Goal: Task Accomplishment & Management: Use online tool/utility

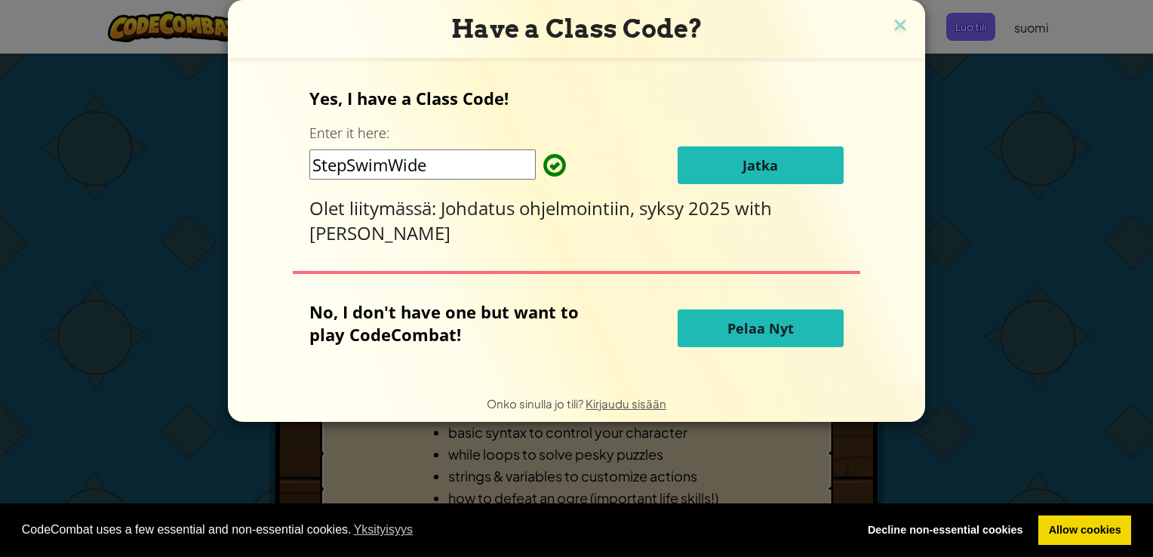
click at [746, 163] on span "Jatka" at bounding box center [760, 165] width 35 height 18
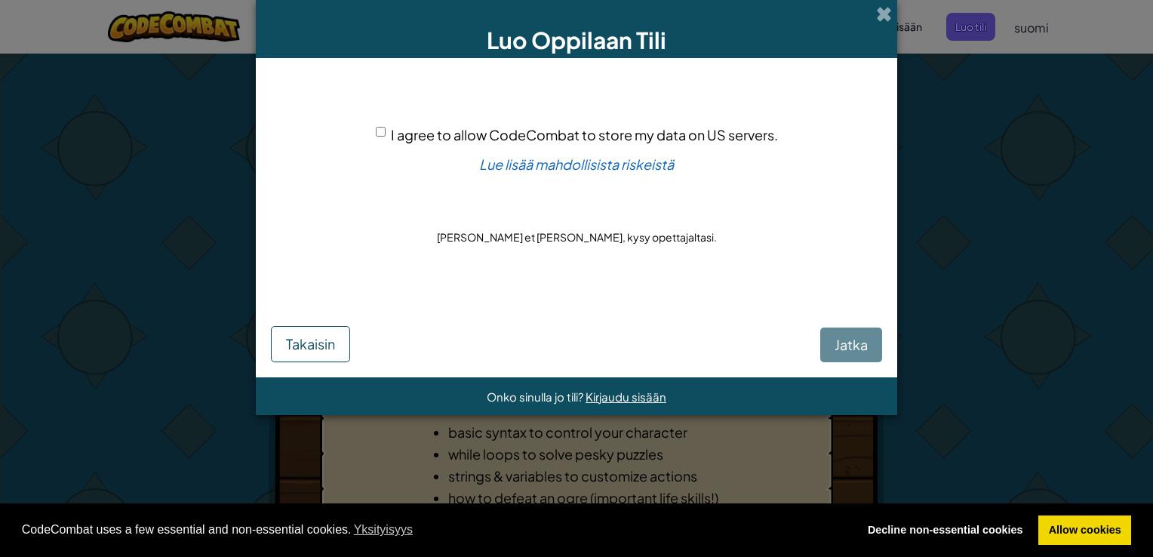
click at [383, 131] on input "I agree to allow CodeCombat to store my data on US servers." at bounding box center [381, 132] width 10 height 10
checkbox input "true"
click at [827, 334] on button "Jatka" at bounding box center [851, 345] width 62 height 35
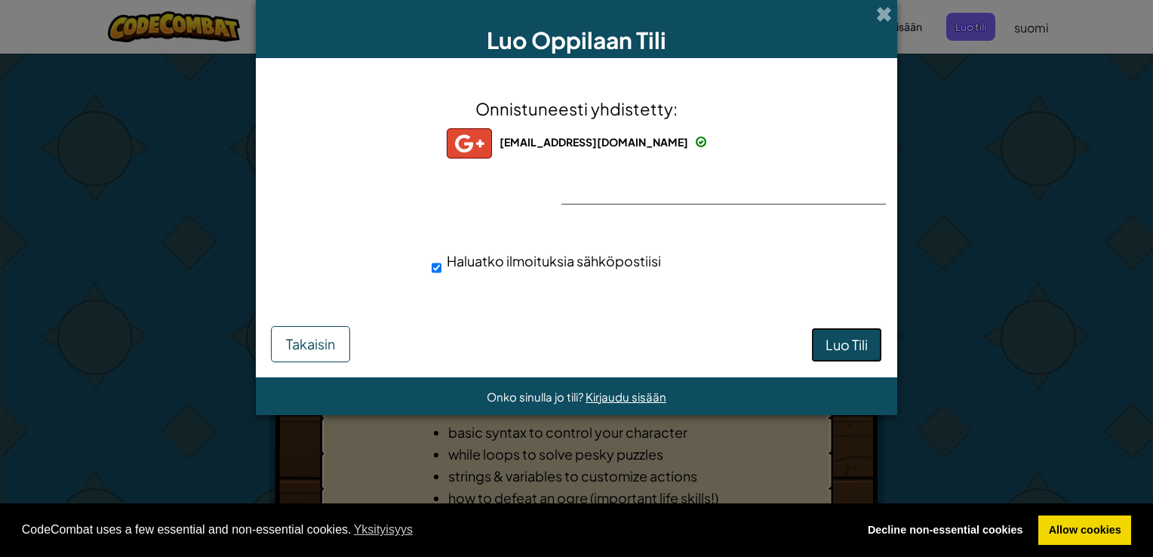
click at [849, 346] on span "Luo Tili" at bounding box center [847, 344] width 42 height 17
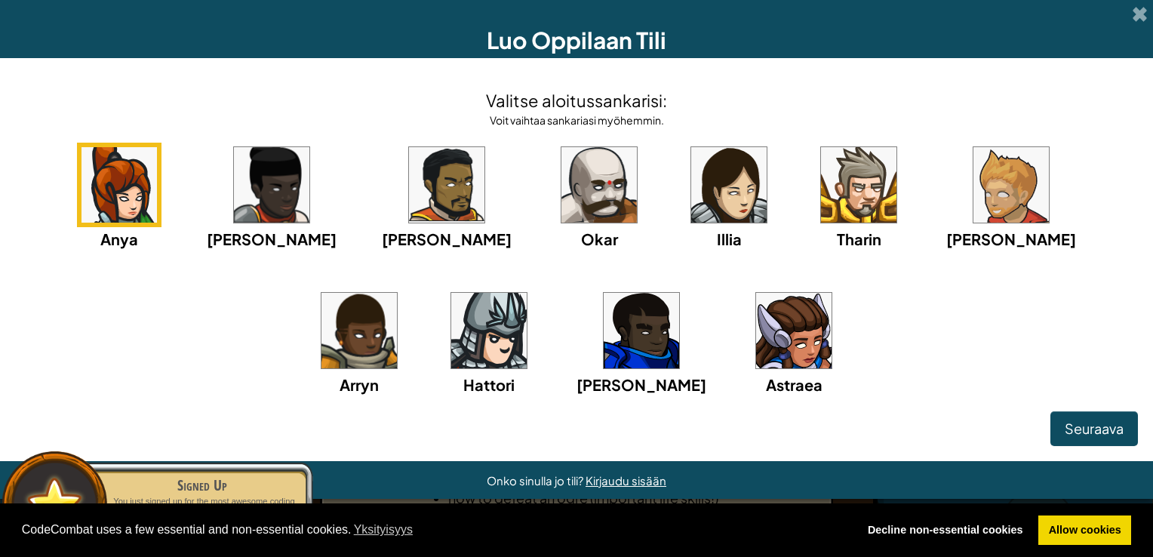
click at [756, 333] on img at bounding box center [793, 330] width 75 height 75
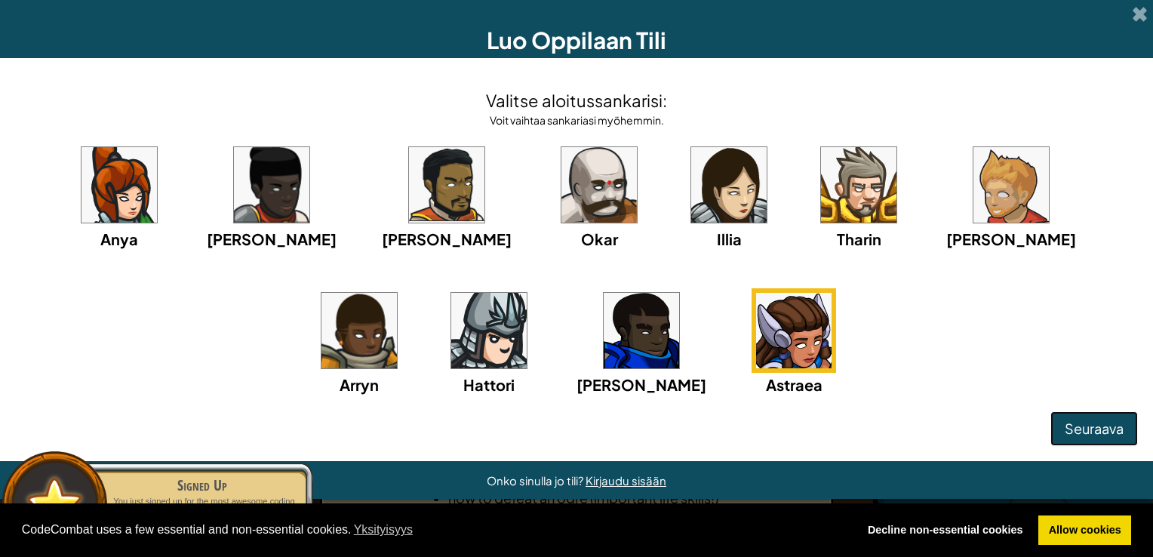
click at [1097, 429] on span "Seuraava" at bounding box center [1094, 428] width 59 height 17
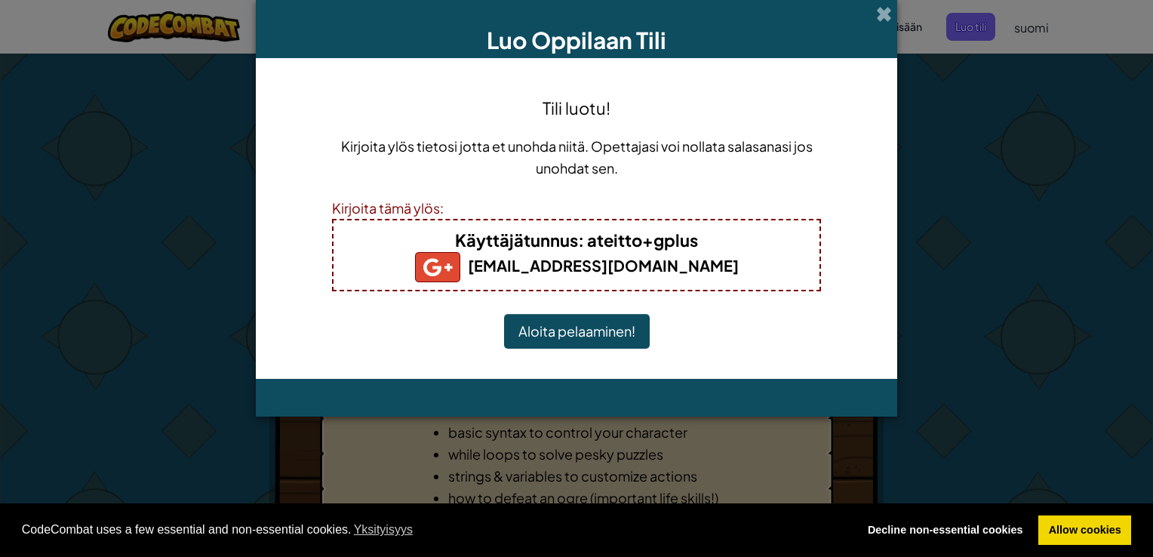
click at [559, 331] on button "Aloita pelaaminen!" at bounding box center [577, 331] width 146 height 35
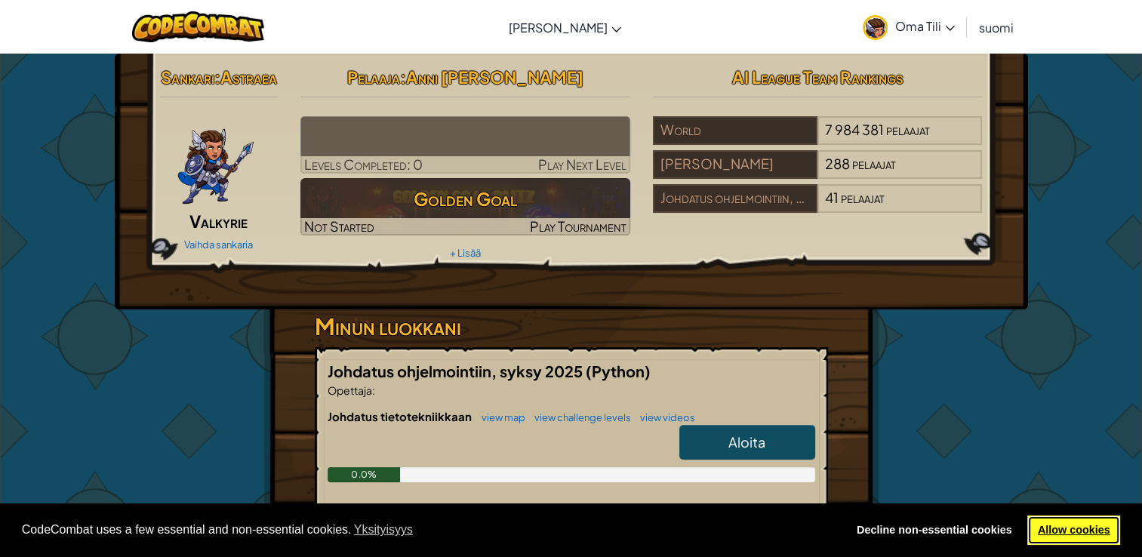
click at [1077, 532] on link "Allow cookies" at bounding box center [1073, 530] width 93 height 30
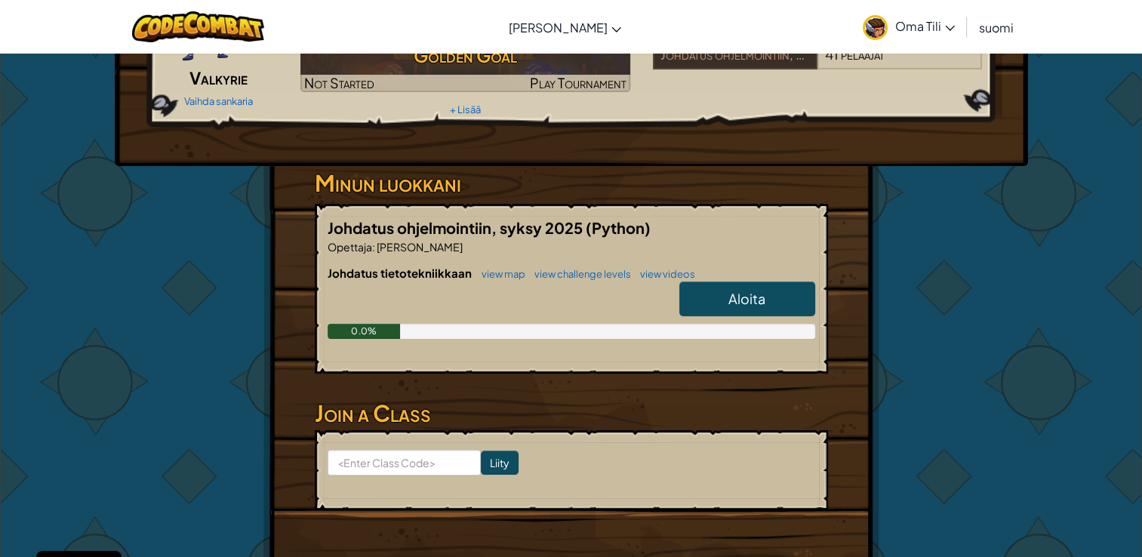
scroll to position [151, 0]
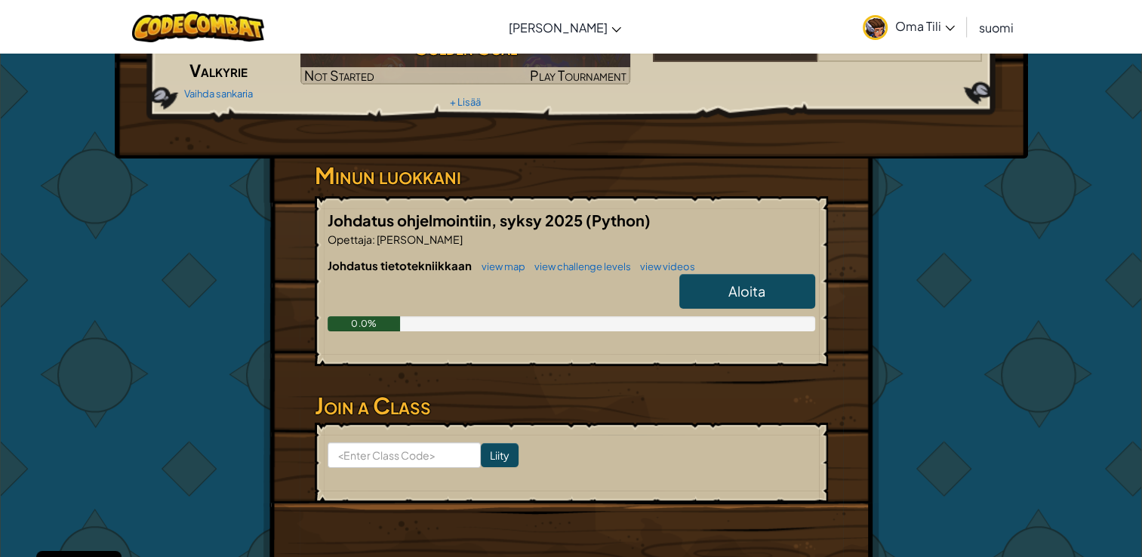
click at [769, 308] on link "Aloita" at bounding box center [747, 291] width 136 height 35
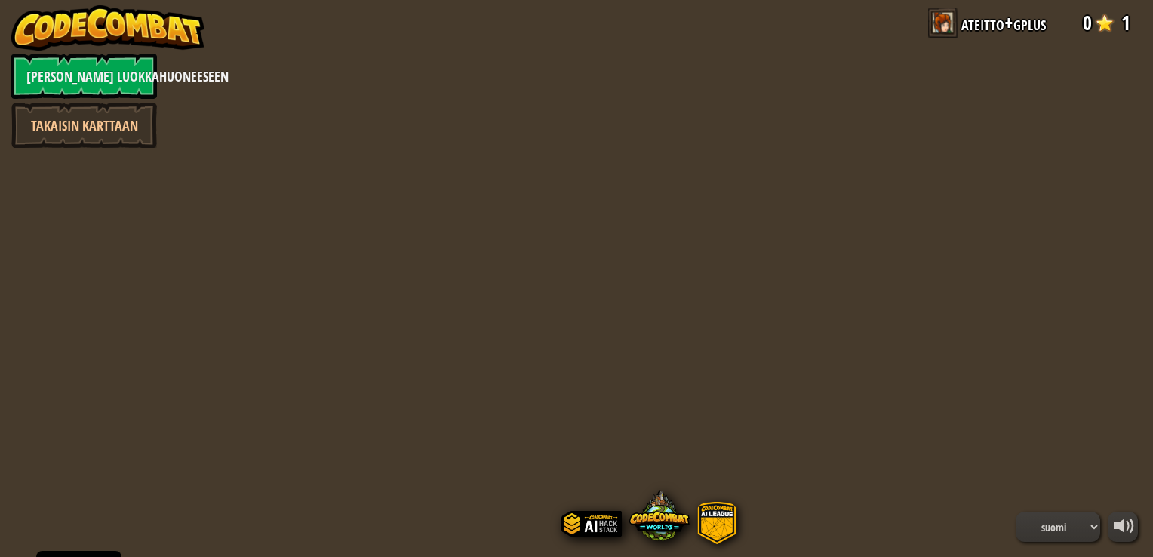
select select "fi"
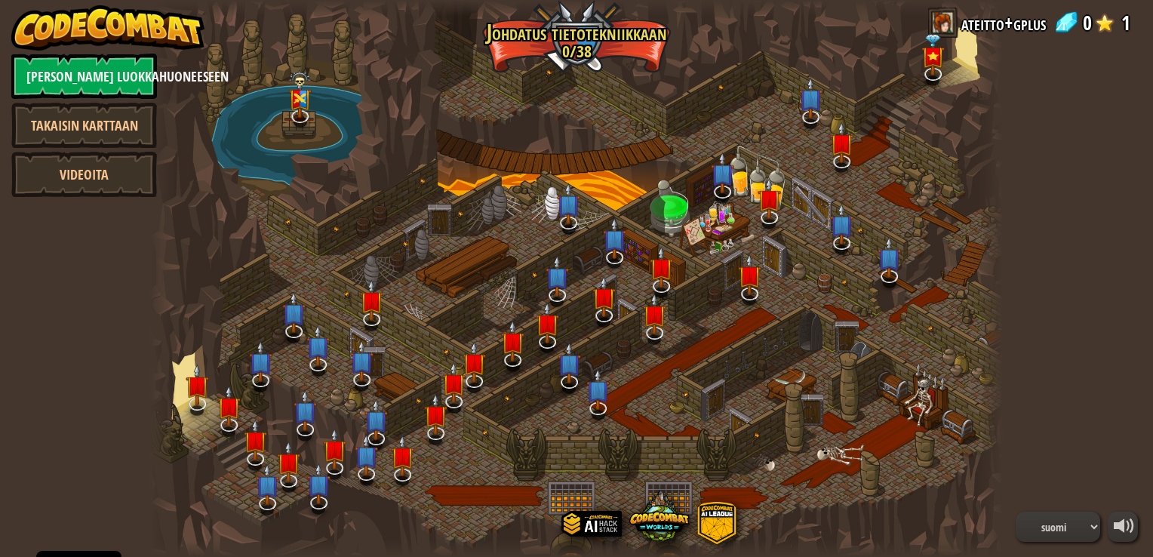
select select "fi"
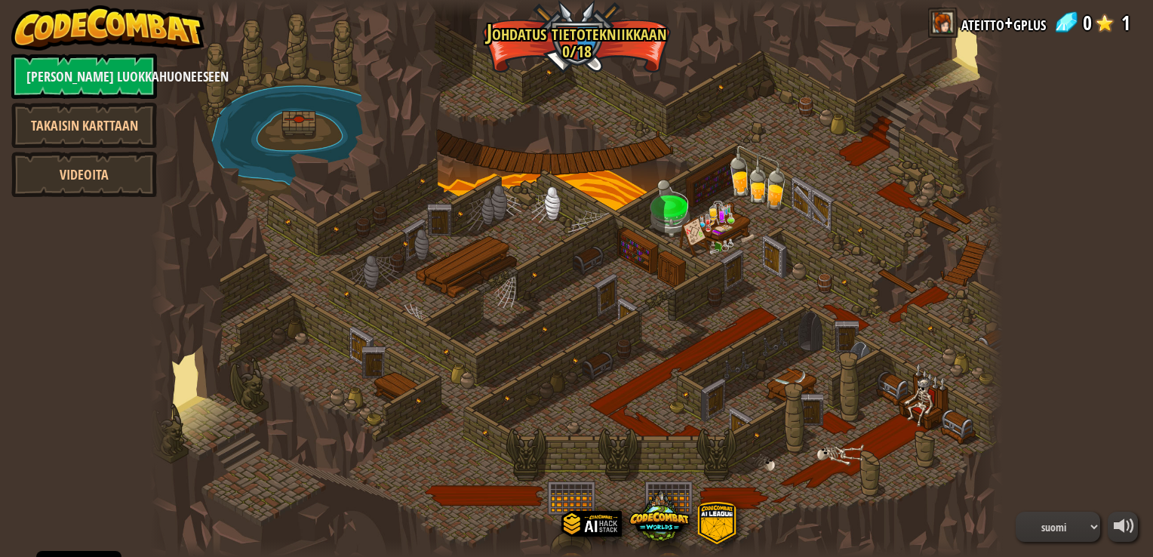
select select "fi"
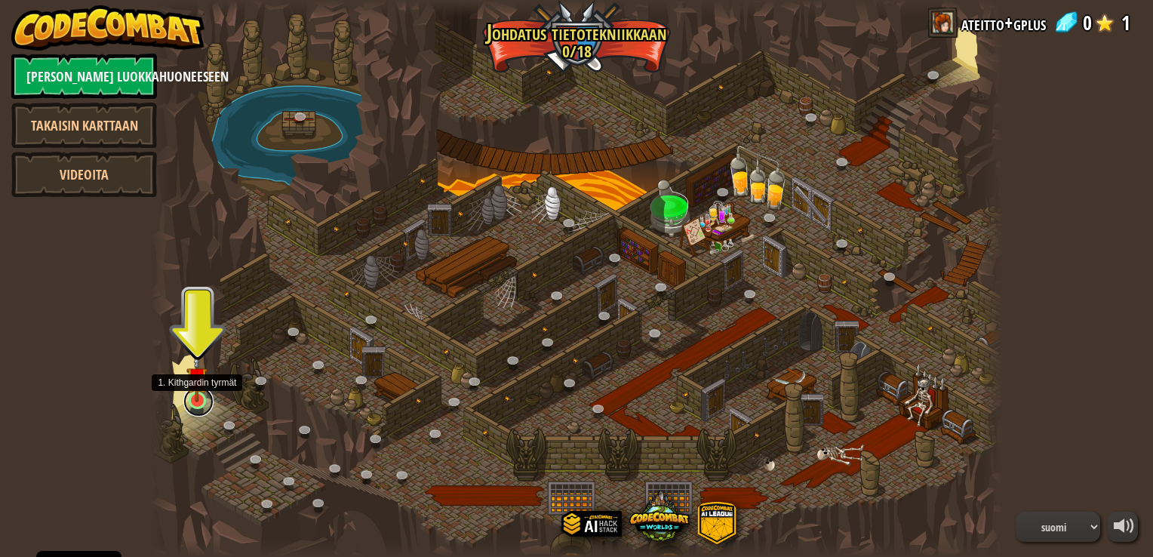
click at [196, 403] on link at bounding box center [198, 401] width 30 height 30
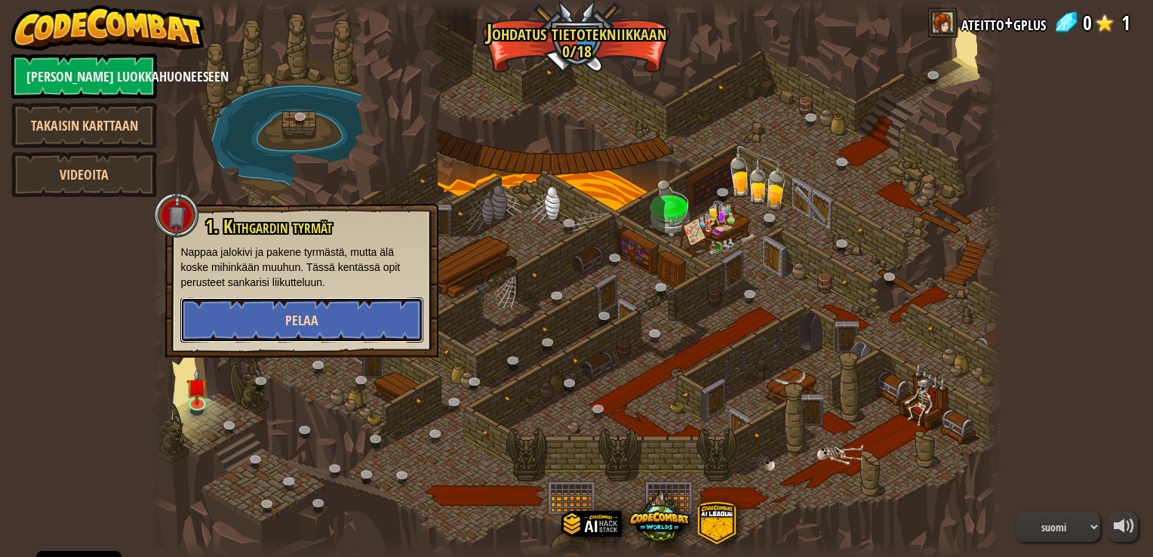
click at [305, 319] on span "Pelaa" at bounding box center [301, 320] width 33 height 19
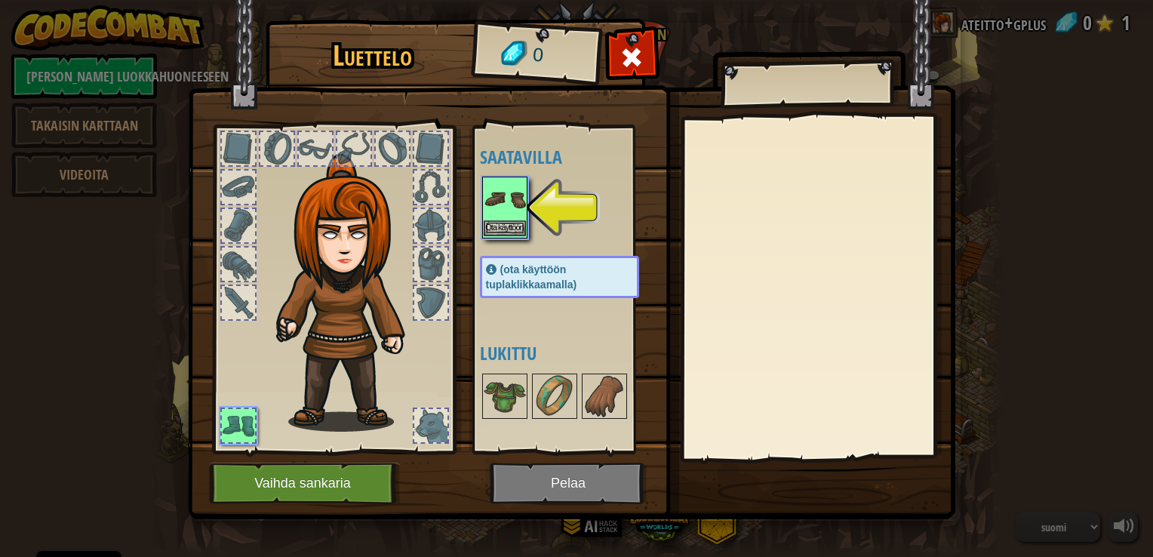
click at [516, 213] on img at bounding box center [505, 199] width 42 height 42
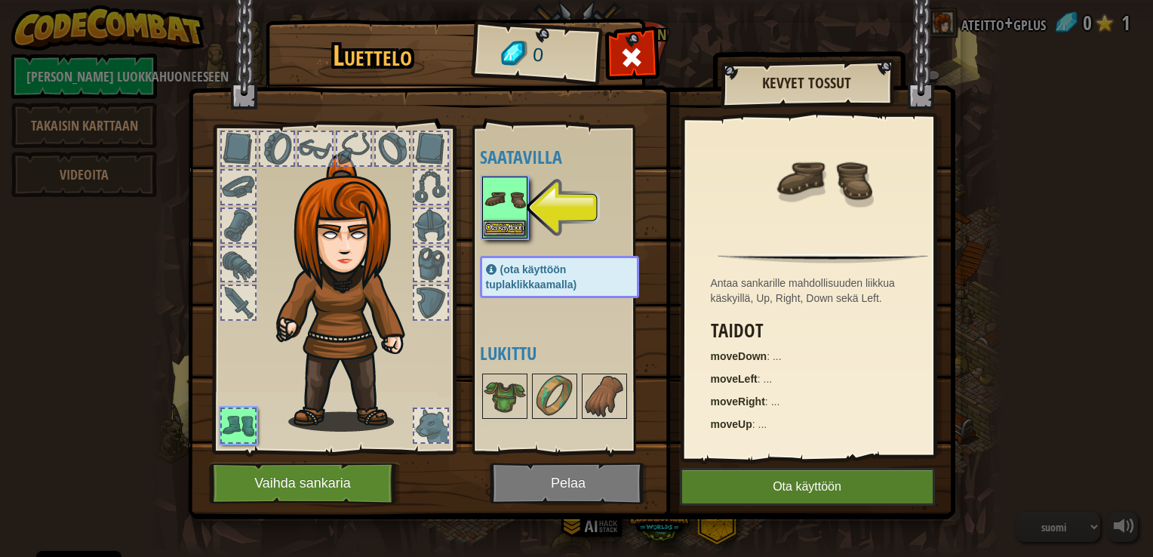
click at [516, 213] on img at bounding box center [505, 199] width 42 height 42
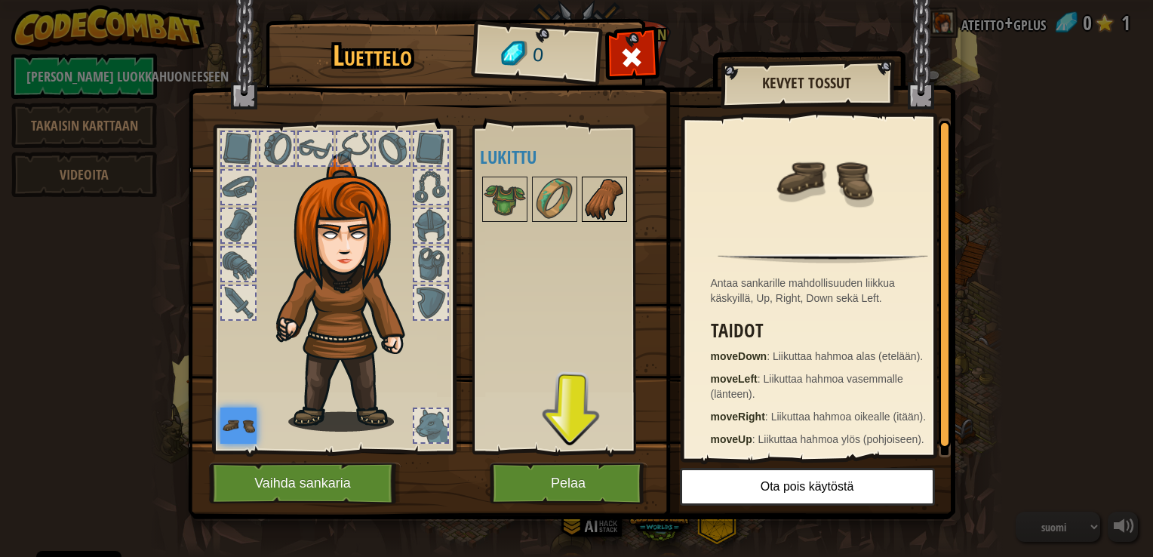
click at [593, 198] on img at bounding box center [604, 199] width 42 height 42
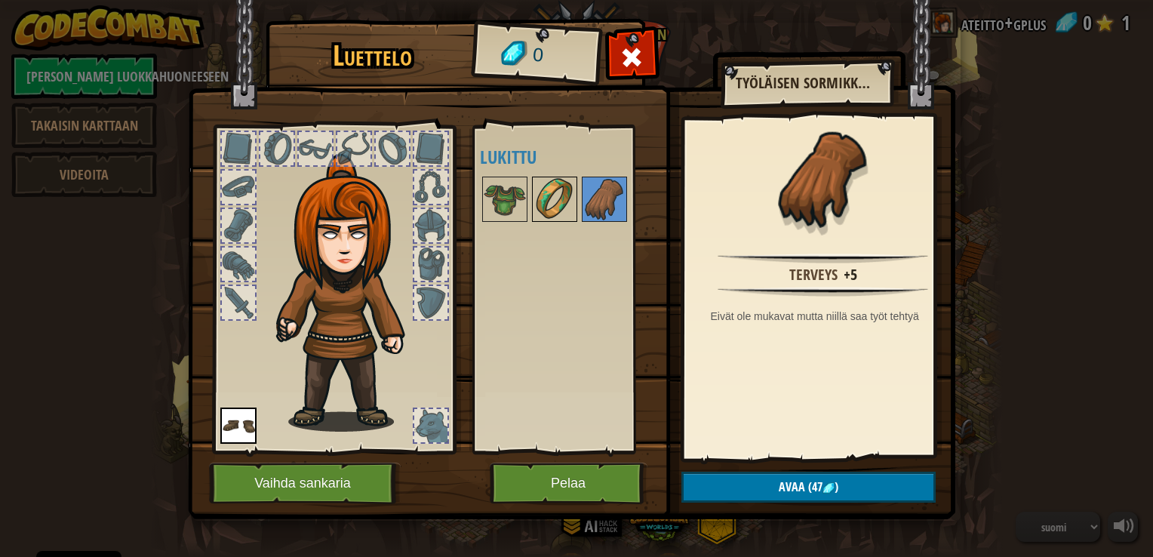
click at [558, 208] on img at bounding box center [555, 199] width 42 height 42
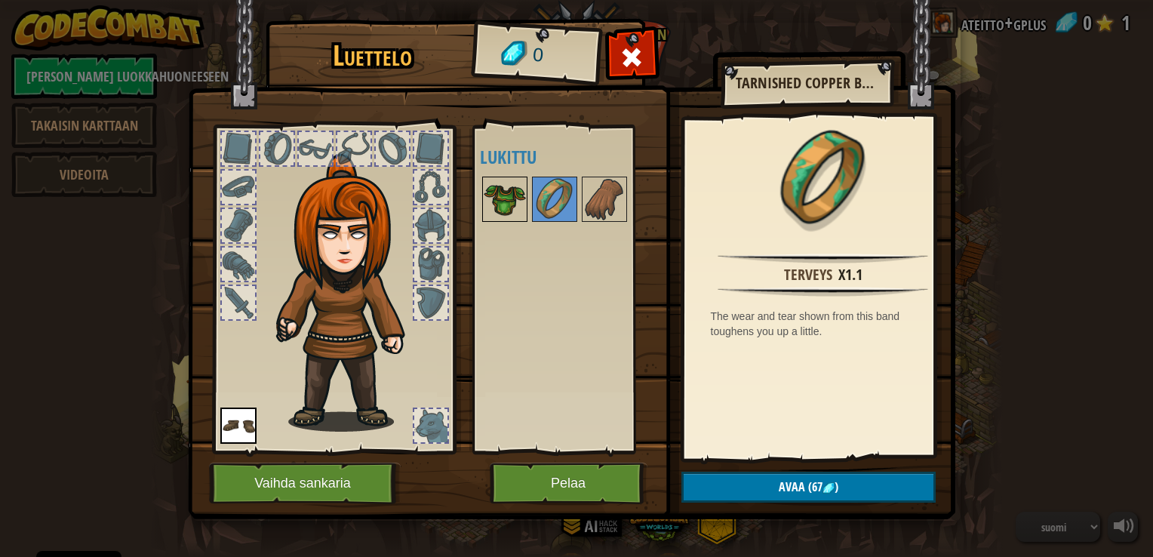
click at [500, 204] on img at bounding box center [505, 199] width 42 height 42
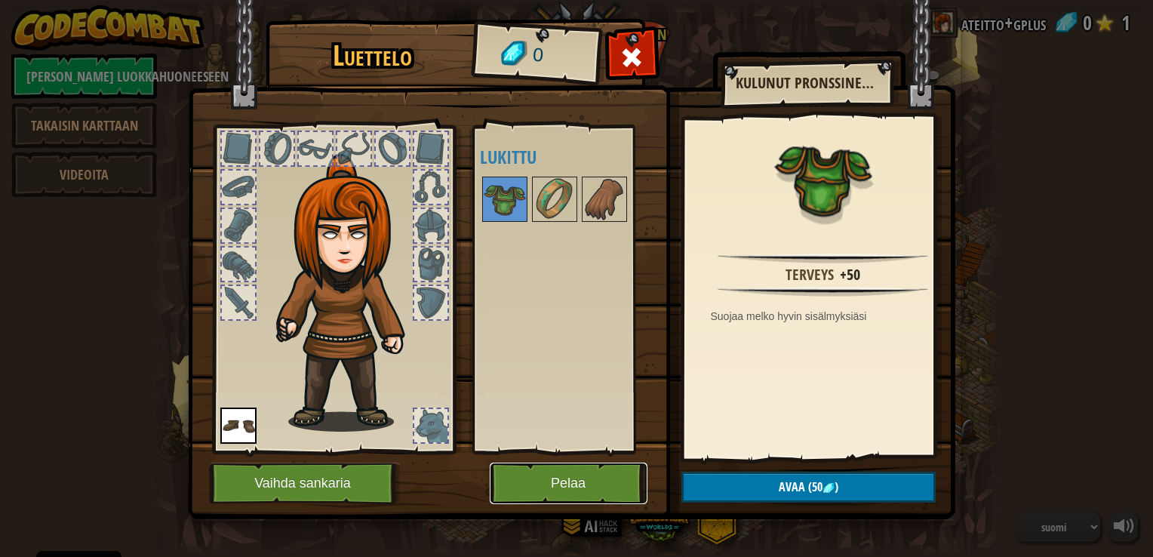
click at [574, 488] on button "Pelaa" at bounding box center [569, 484] width 158 height 42
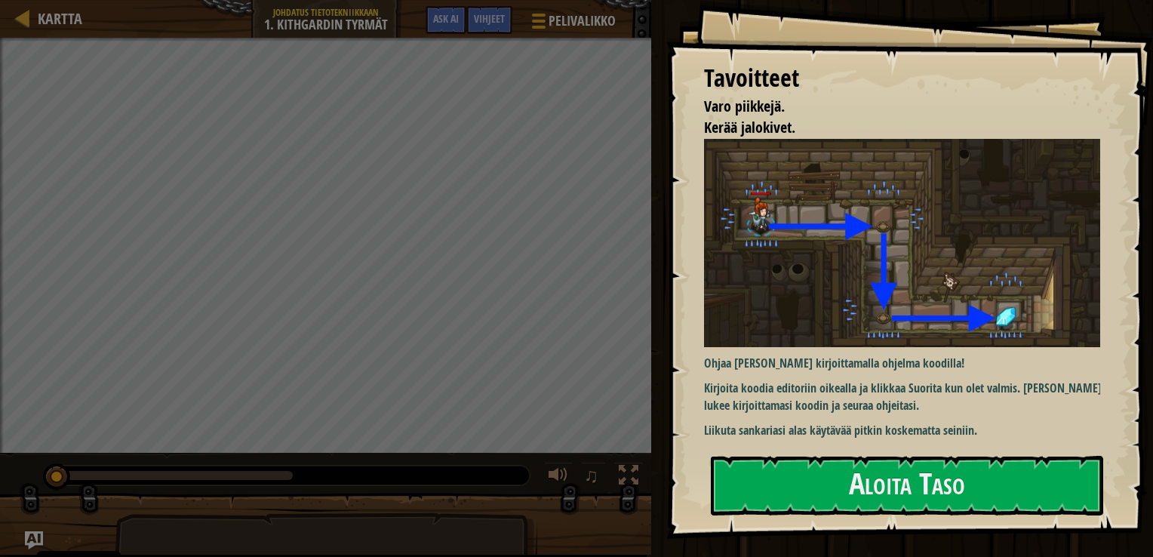
click at [775, 64] on div "Tavoitteet" at bounding box center [902, 78] width 396 height 35
click at [923, 482] on button "Aloita Taso" at bounding box center [907, 486] width 392 height 60
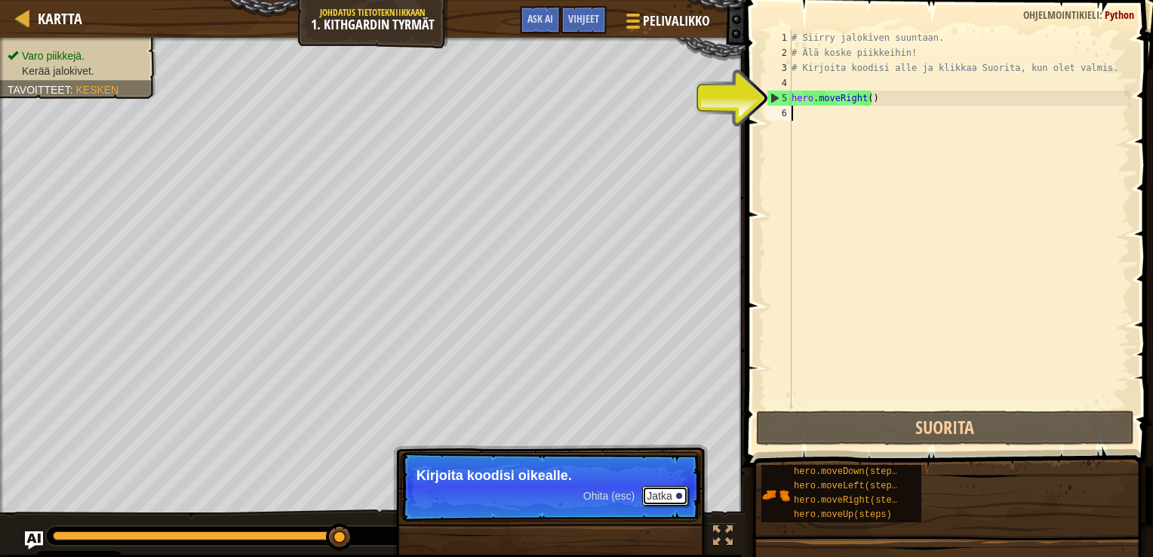
click at [663, 497] on button "Jatka" at bounding box center [664, 496] width 45 height 20
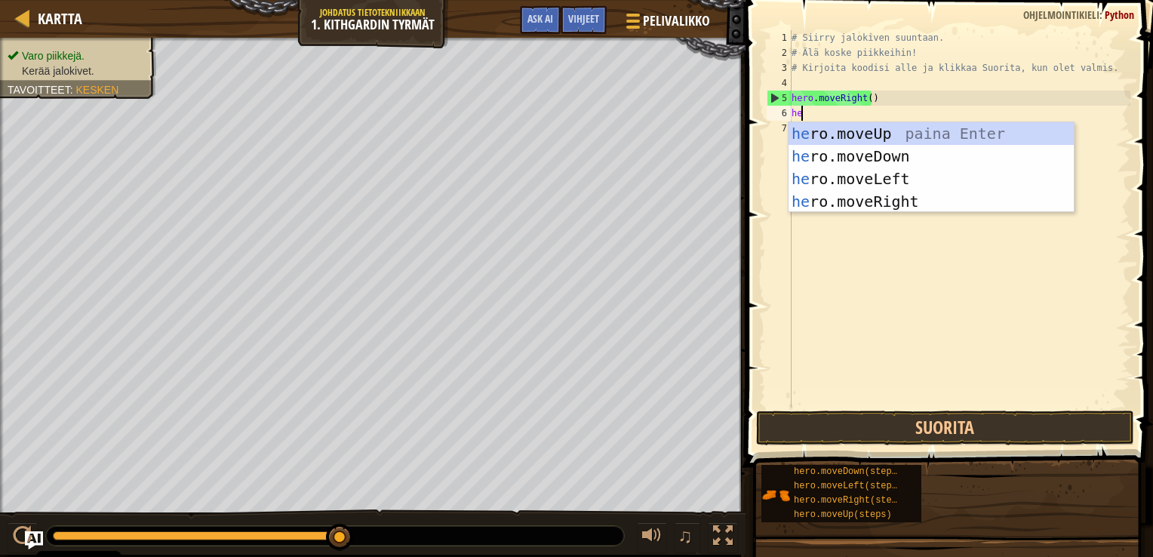
type textarea "hero"
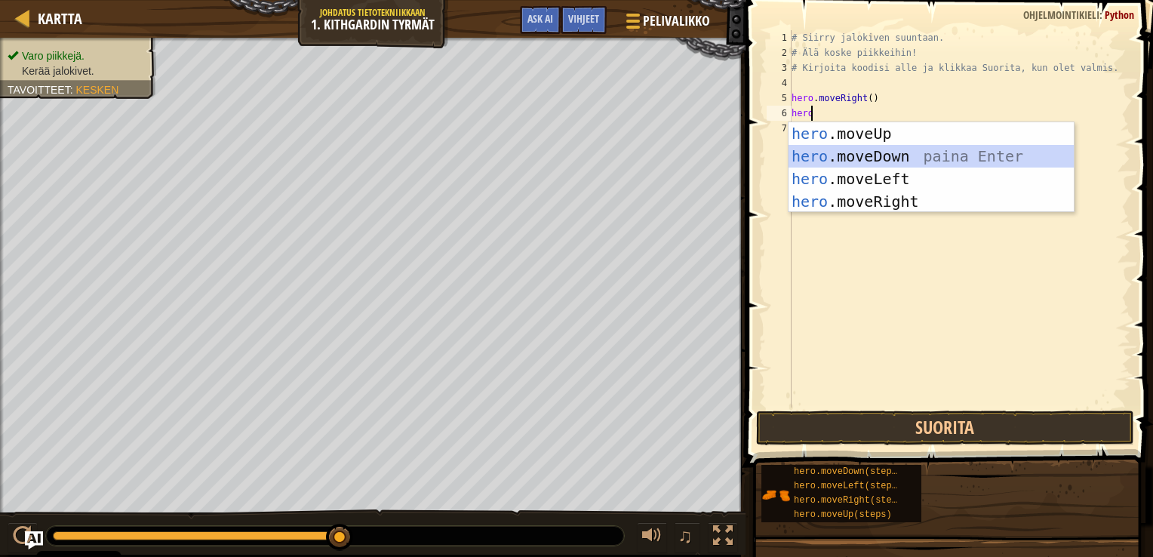
click at [857, 156] on div "hero .moveUp paina Enter hero .moveDown paina Enter hero .moveLeft paina Enter …" at bounding box center [931, 190] width 285 height 136
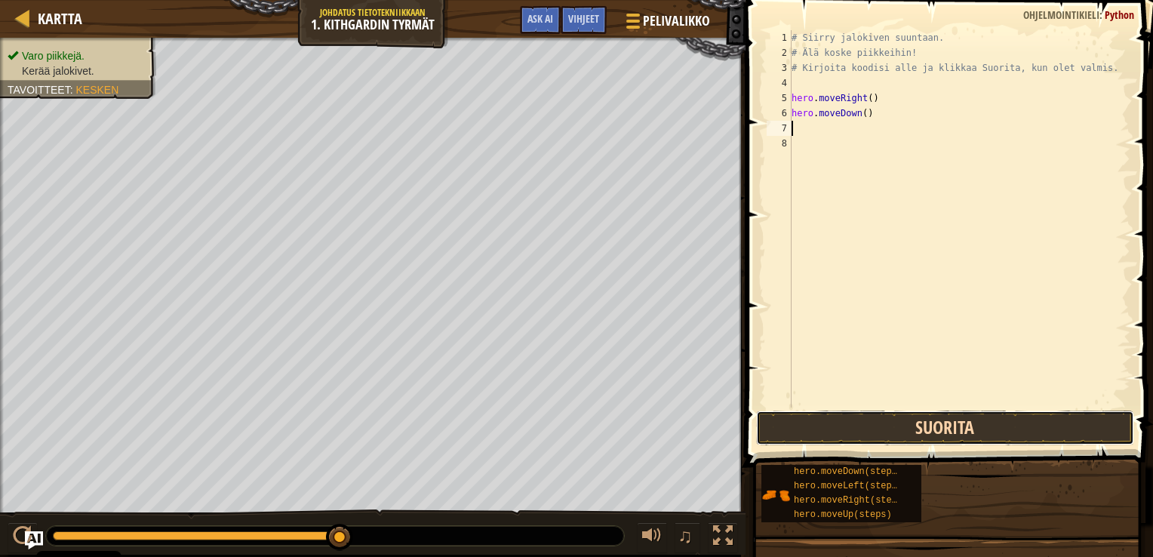
click at [956, 420] on button "Suorita" at bounding box center [945, 428] width 378 height 35
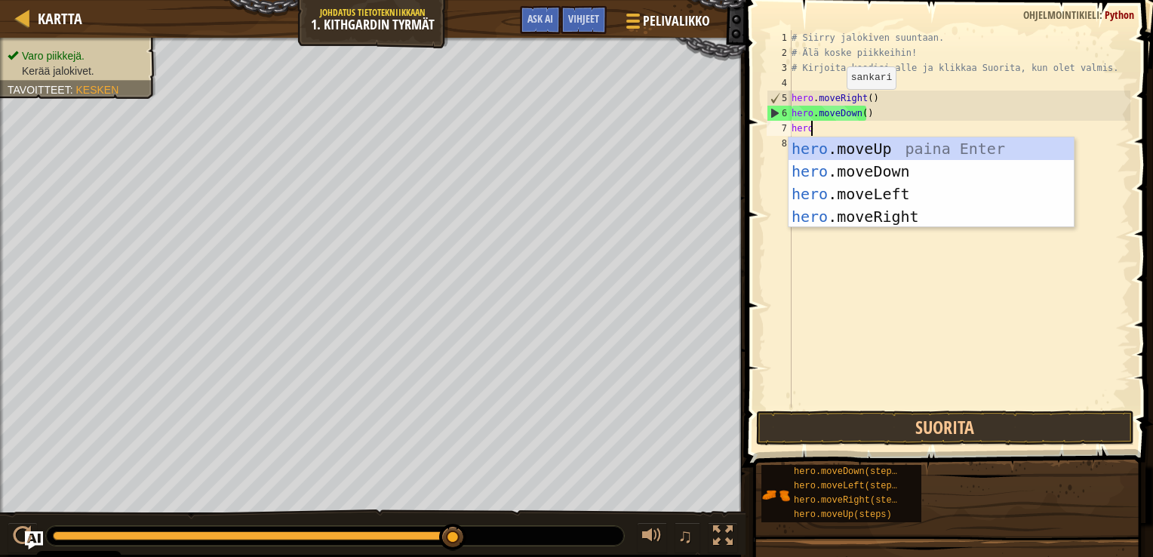
type textarea "hero."
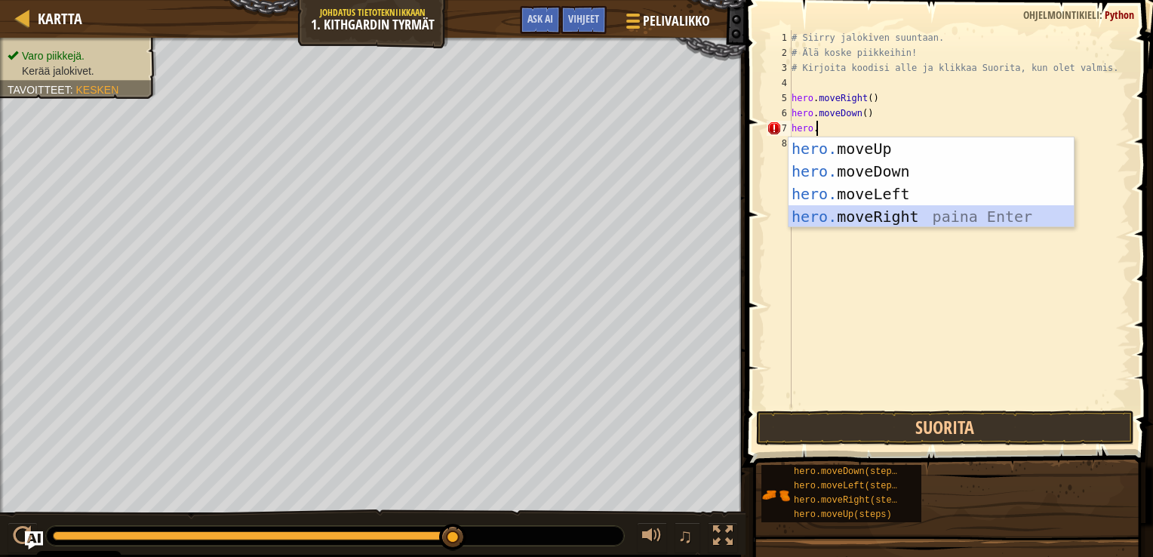
click at [872, 213] on div "hero. moveUp paina Enter hero. moveDown paina Enter hero. moveLeft paina Enter …" at bounding box center [931, 205] width 285 height 136
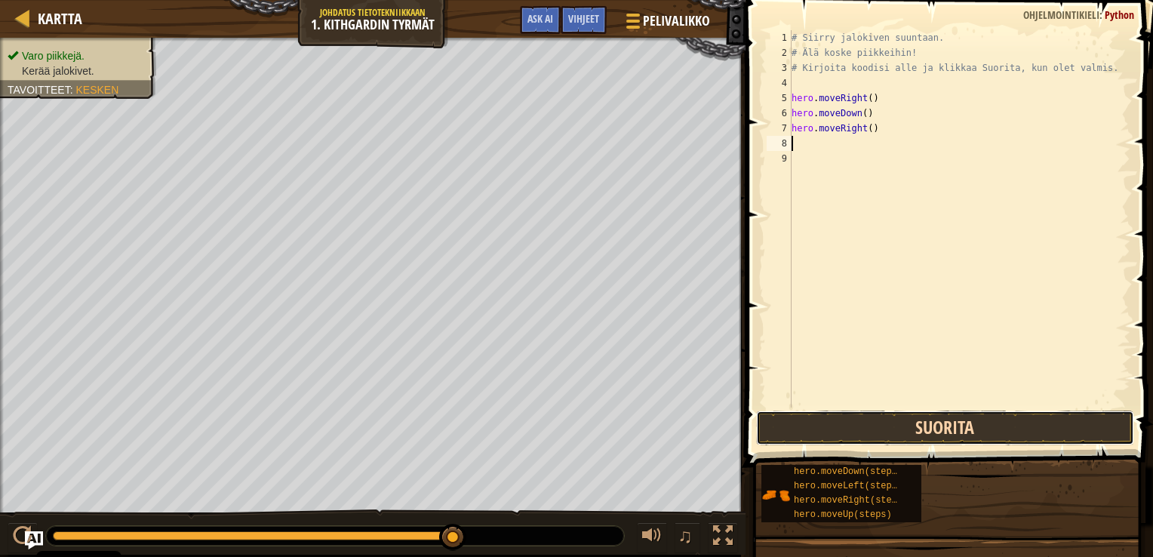
click at [943, 421] on button "Suorita" at bounding box center [945, 428] width 378 height 35
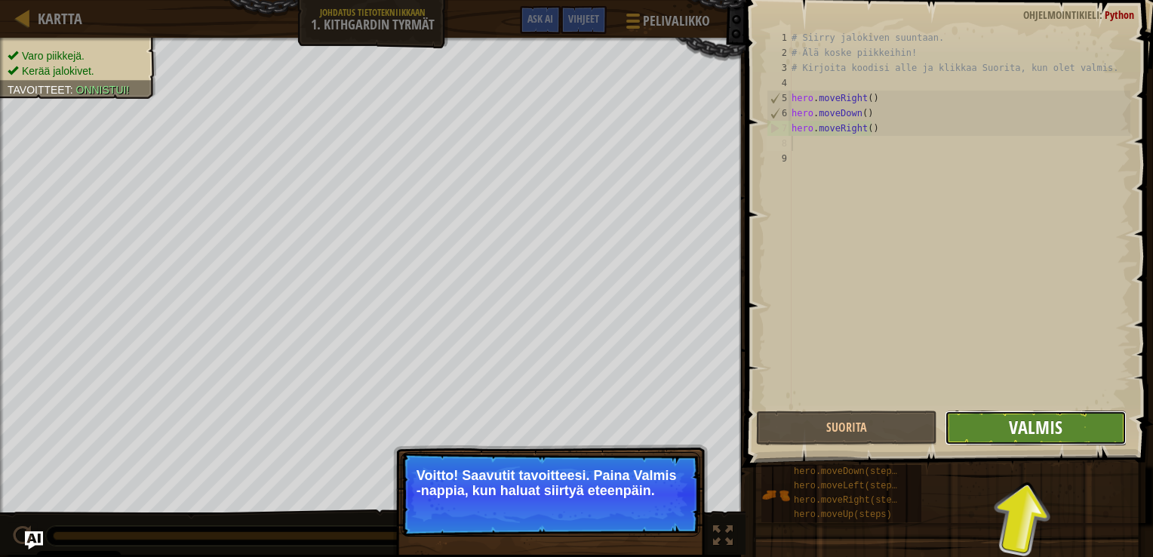
click at [1029, 427] on span "Valmis" at bounding box center [1036, 427] width 54 height 24
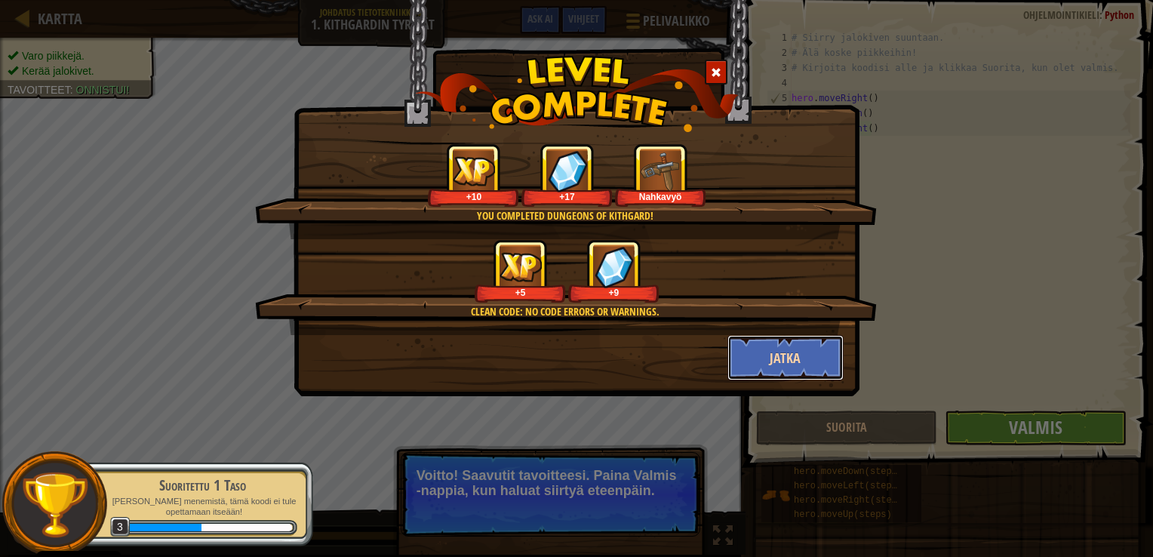
click at [787, 355] on button "Jatka" at bounding box center [786, 357] width 117 height 45
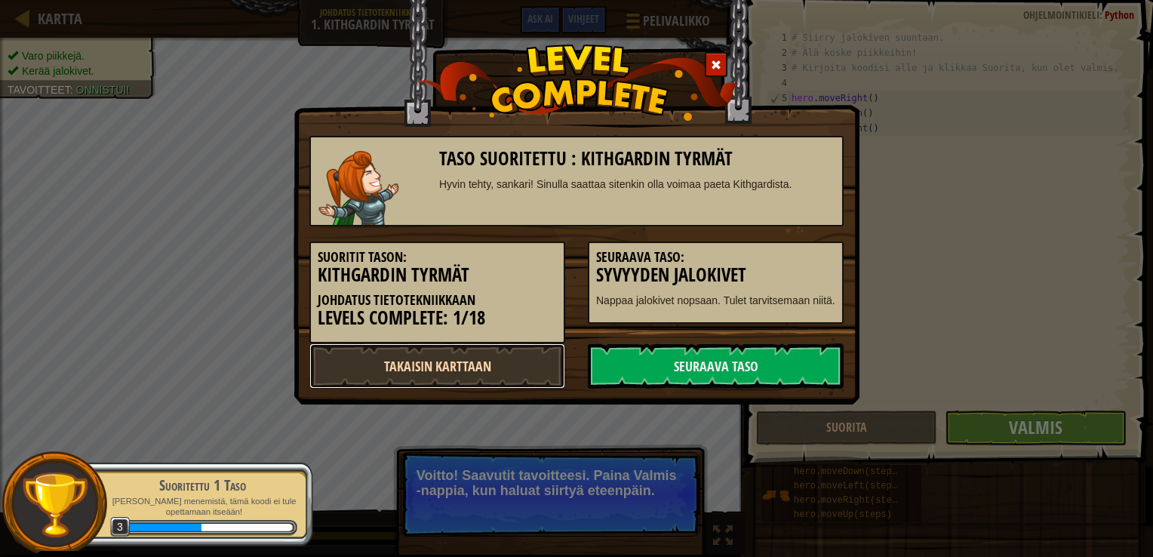
click at [527, 366] on link "Takaisin karttaan" at bounding box center [437, 365] width 256 height 45
select select "fi"
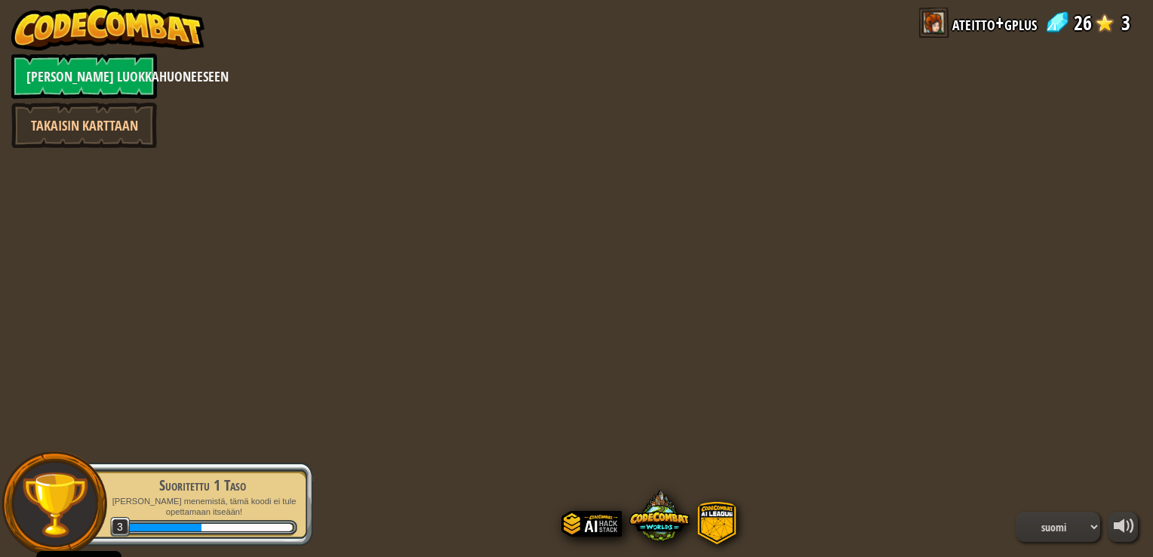
select select "fi"
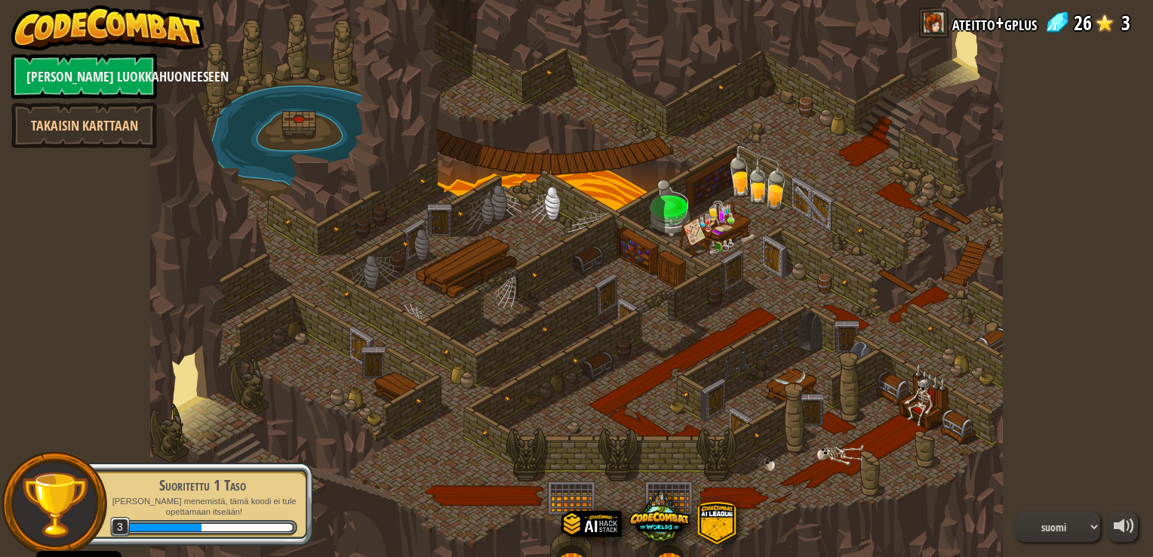
select select "fi"
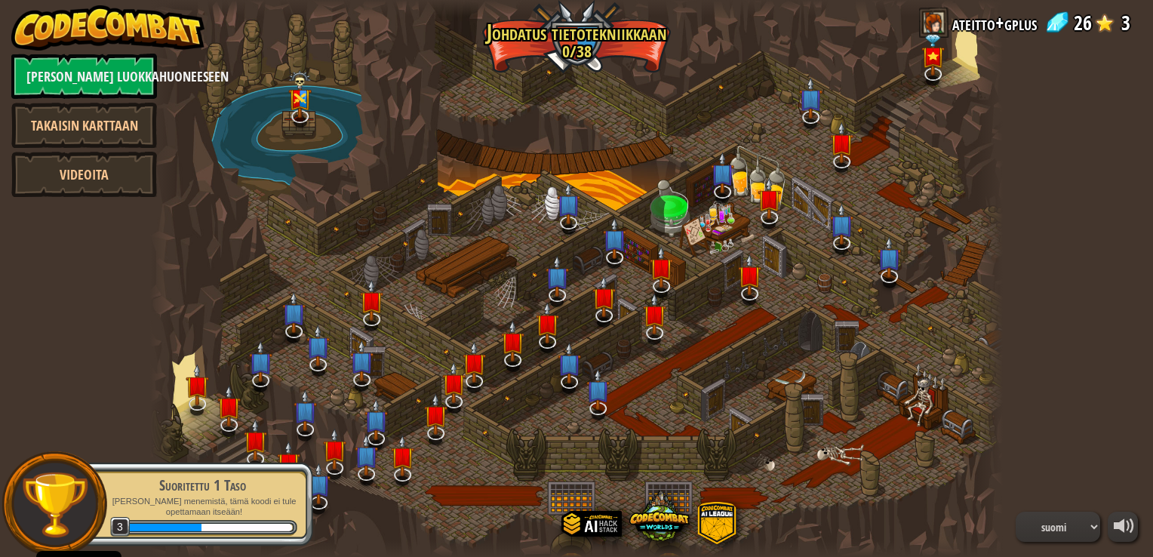
select select "fi"
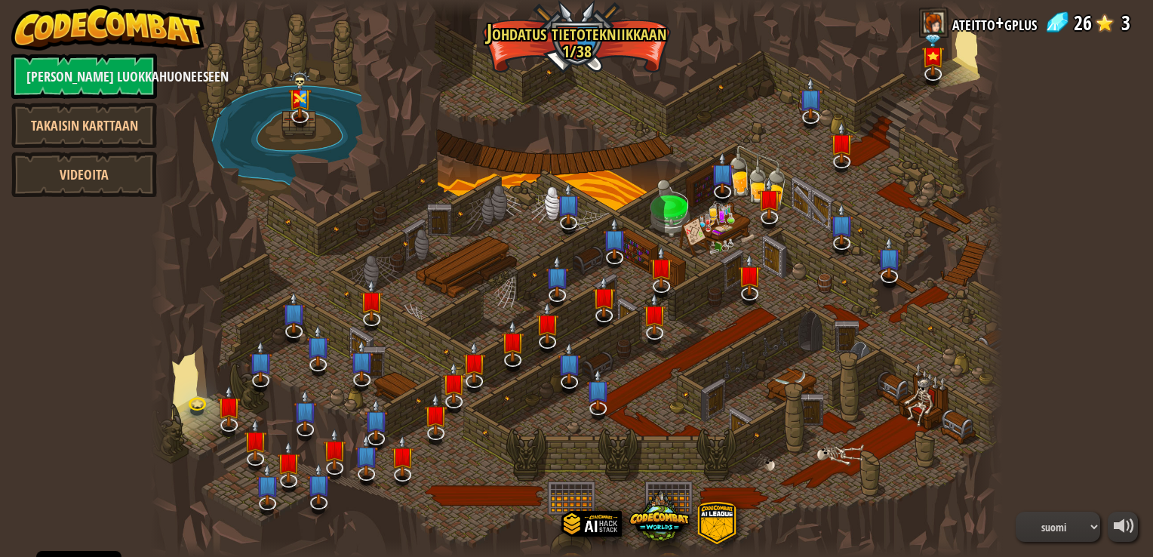
select select "fi"
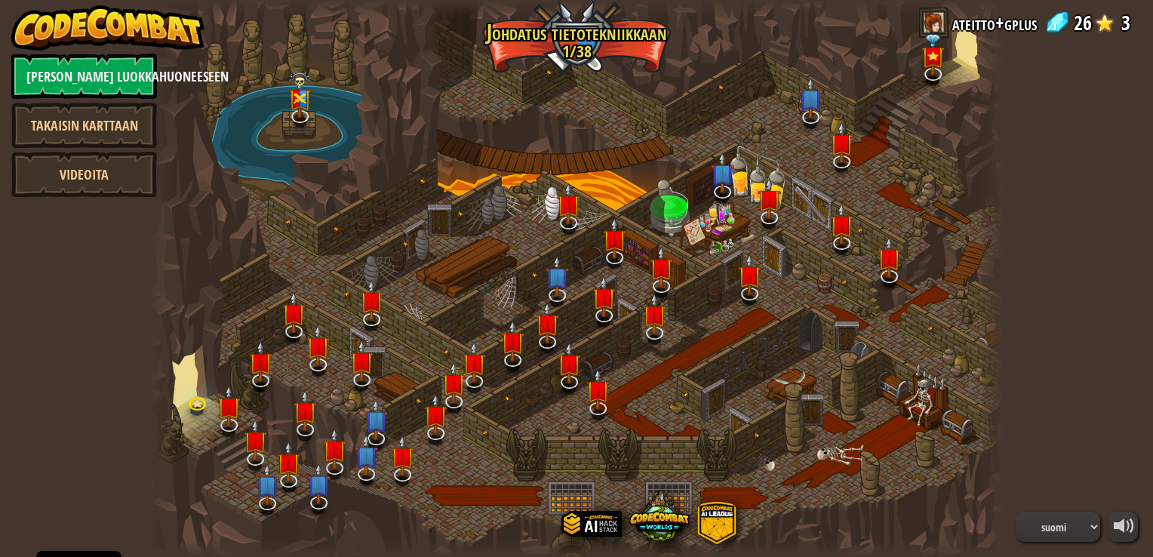
select select "fi"
